Goal: Contribute content: Add original content to the website for others to see

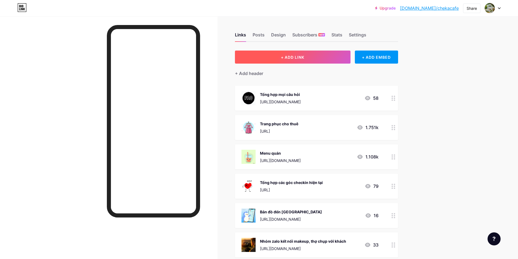
click at [319, 57] on button "+ ADD LINK" at bounding box center [292, 57] width 115 height 13
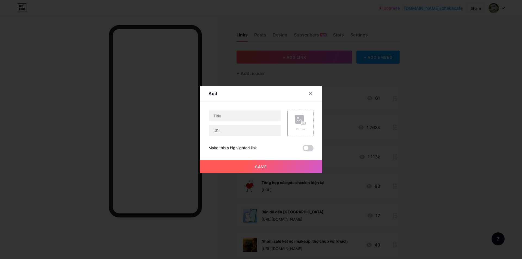
click at [301, 122] on rect at bounding box center [303, 123] width 4 height 3
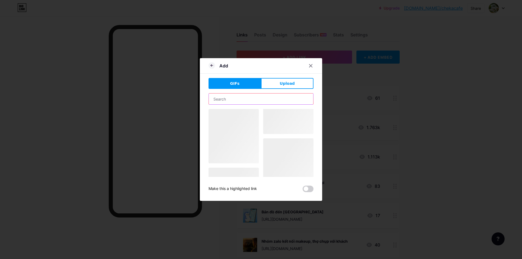
click at [243, 98] on input "text" at bounding box center [261, 98] width 104 height 11
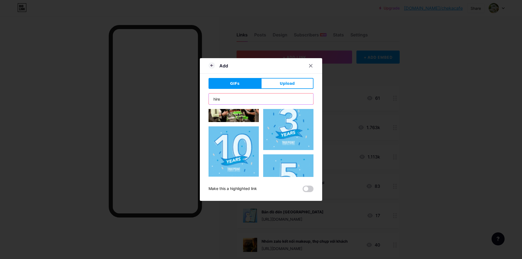
scroll to position [109, 0]
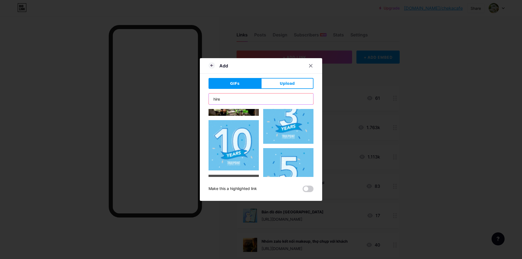
drag, startPoint x: 225, startPoint y: 99, endPoint x: 192, endPoint y: 95, distance: 33.4
click at [192, 95] on div "Add GIFs Upload Content YouTube Play YouTube video without leaving your page. A…" at bounding box center [261, 129] width 522 height 259
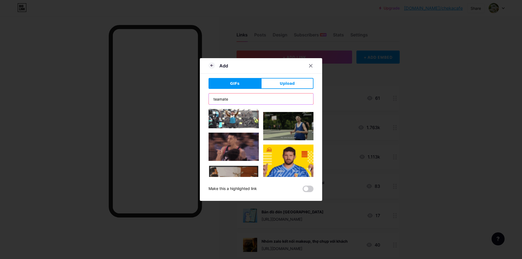
scroll to position [114, 0]
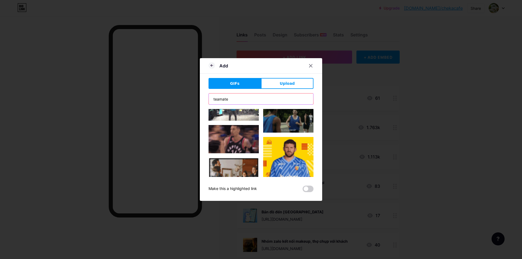
drag, startPoint x: 238, startPoint y: 100, endPoint x: 190, endPoint y: 97, distance: 48.2
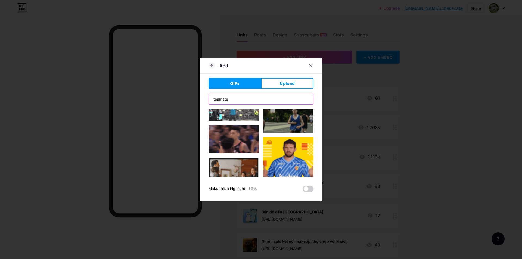
click at [190, 97] on div "Add GIFs Upload Content YouTube Play YouTube video without leaving your page. A…" at bounding box center [261, 129] width 522 height 259
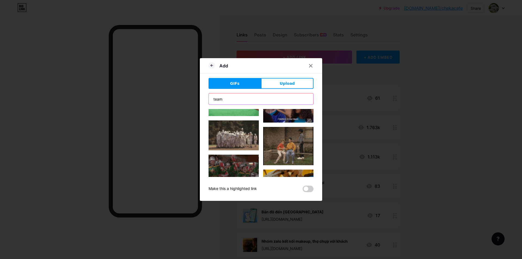
scroll to position [233, 0]
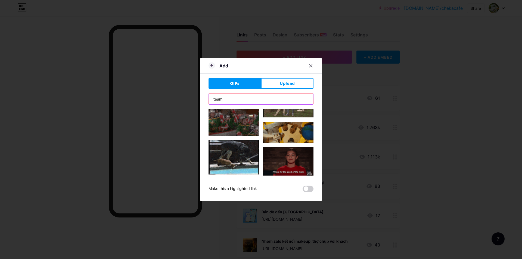
type input "team"
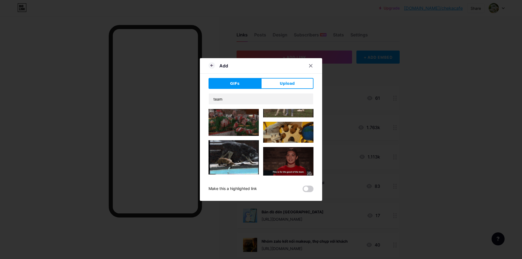
click at [291, 124] on img at bounding box center [288, 132] width 50 height 21
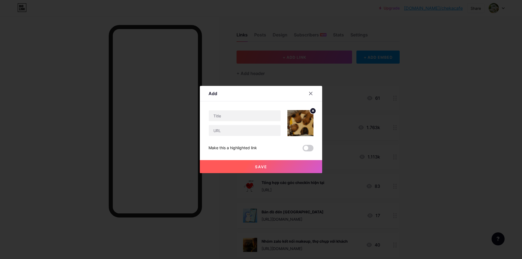
click at [312, 111] on icon at bounding box center [312, 111] width 7 height 7
click at [299, 119] on rect at bounding box center [299, 119] width 9 height 9
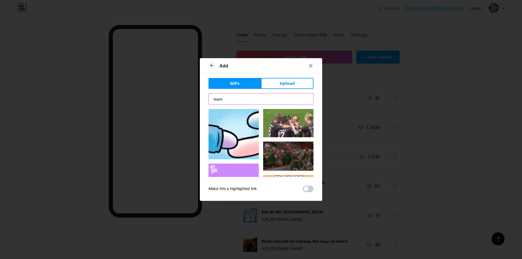
click at [254, 100] on input "team" at bounding box center [261, 98] width 104 height 11
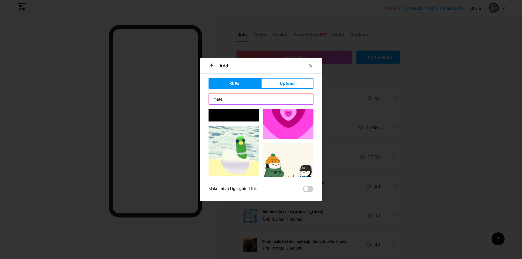
scroll to position [127, 0]
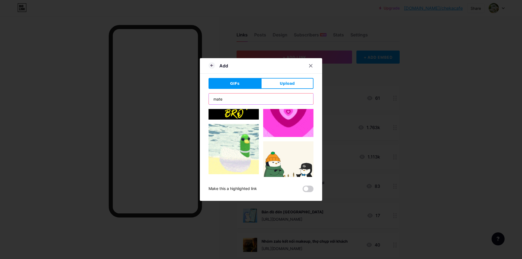
drag, startPoint x: 235, startPoint y: 99, endPoint x: 181, endPoint y: 95, distance: 54.0
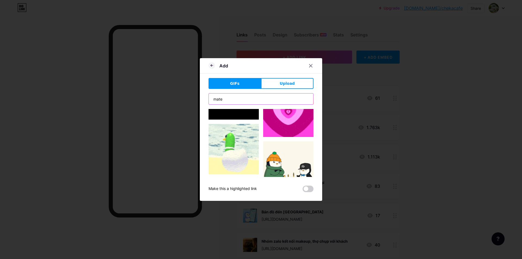
click at [181, 97] on div "Add GIFs Upload Content YouTube Play YouTube video without leaving your page. A…" at bounding box center [261, 129] width 522 height 259
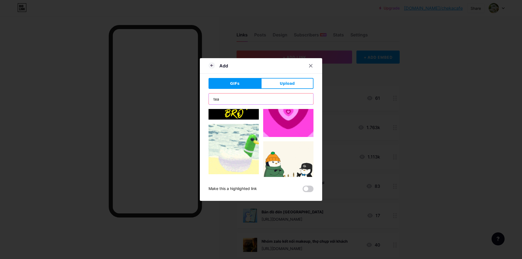
type input "team"
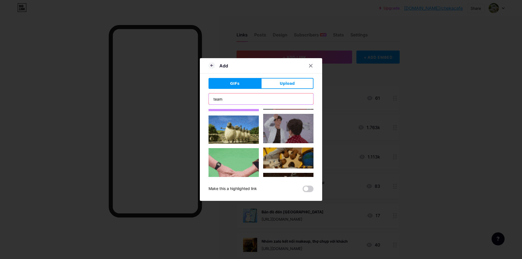
scroll to position [109, 0]
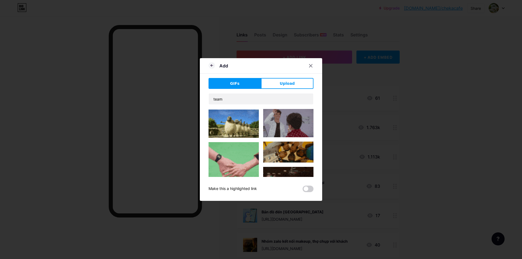
click at [242, 153] on img at bounding box center [233, 167] width 50 height 50
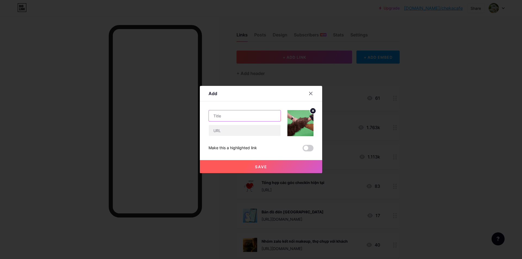
click at [237, 117] on input "text" at bounding box center [245, 115] width 72 height 11
type input "U"
type input "Ư"
type input "Ứng tuyển phục vụ, pha chế Cheka"
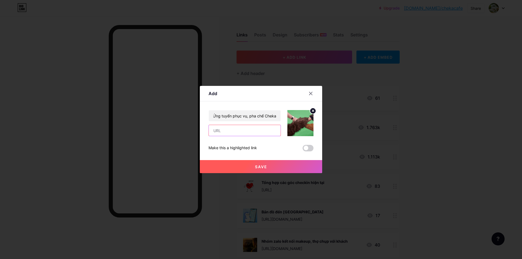
click at [265, 131] on input "text" at bounding box center [245, 130] width 72 height 11
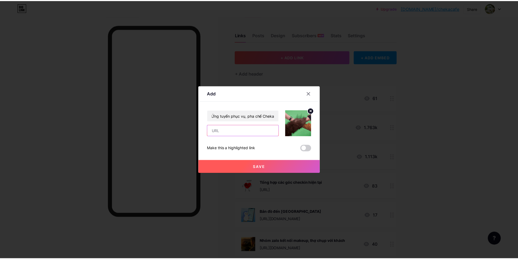
scroll to position [0, 0]
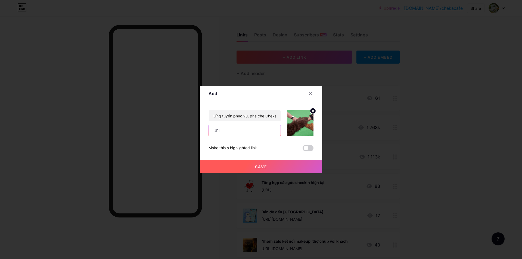
paste input "[URL][DOMAIN_NAME]"
drag, startPoint x: 269, startPoint y: 130, endPoint x: 192, endPoint y: 130, distance: 77.2
click at [192, 130] on div "Add Content YouTube Play YouTube video without leaving your page. ADD Vimeo Pla…" at bounding box center [261, 129] width 522 height 259
paste input "389983274"
type input "[URL][DOMAIN_NAME]"
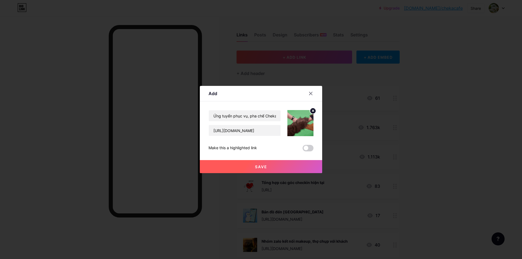
click at [275, 167] on button "Save" at bounding box center [261, 166] width 122 height 13
